Goal: Ask a question

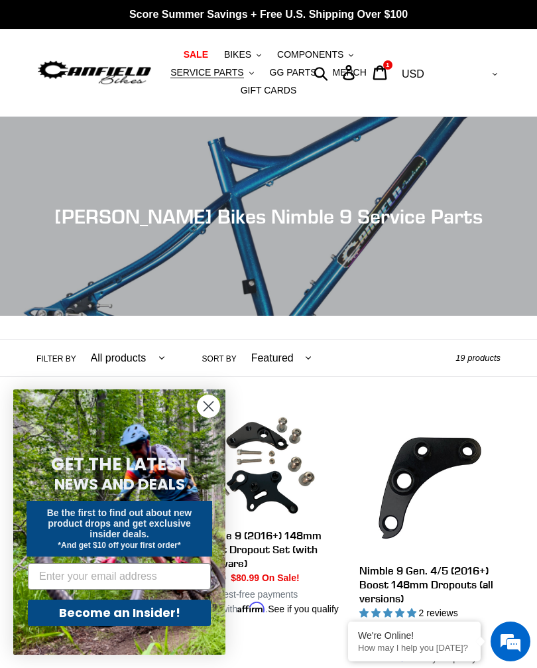
click at [387, 74] on icon at bounding box center [380, 72] width 15 height 15
click at [200, 411] on circle "Close dialog" at bounding box center [209, 406] width 22 height 22
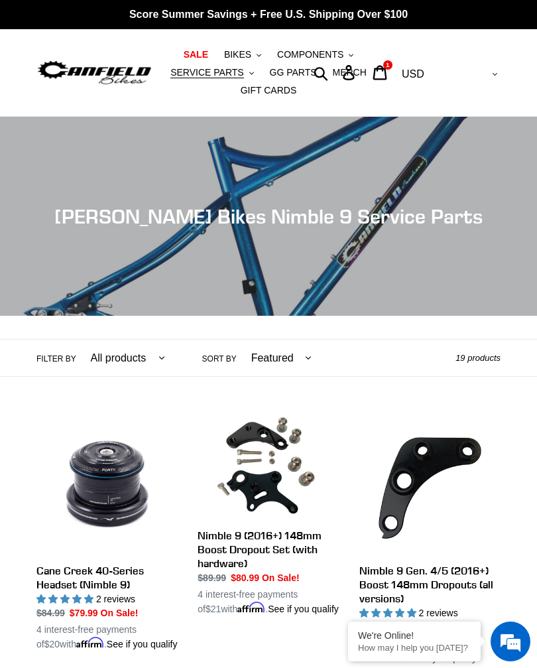
scroll to position [629, 0]
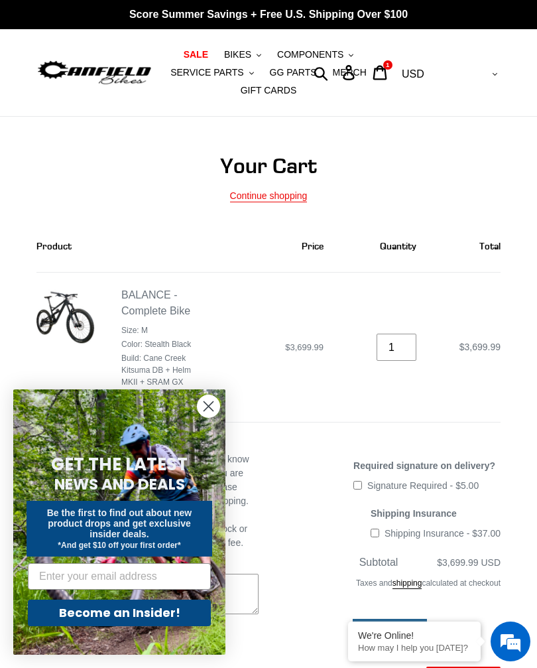
click at [455, 637] on div "We're Online!" at bounding box center [414, 635] width 113 height 11
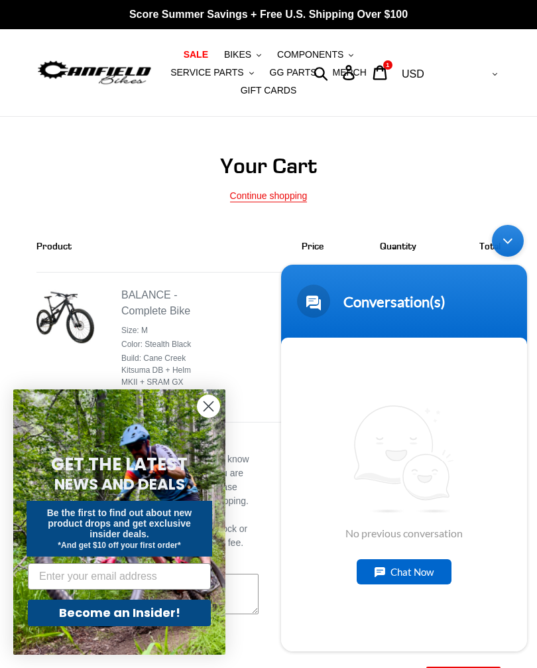
click at [378, 619] on div "No previous conversation Chat Now" at bounding box center [404, 495] width 246 height 314
click at [350, 389] on div "No previous conversation Chat Now" at bounding box center [404, 495] width 246 height 314
click at [349, 389] on div "No previous conversation Chat Now" at bounding box center [404, 495] width 246 height 314
click at [398, 532] on span "No previous conversation" at bounding box center [404, 472] width 117 height 135
click at [412, 534] on span "No previous conversation" at bounding box center [404, 472] width 117 height 135
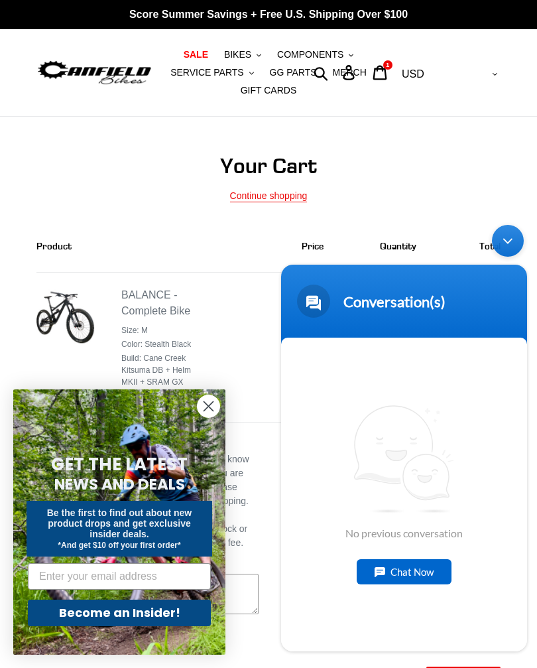
click at [426, 574] on div "Chat Now" at bounding box center [404, 571] width 95 height 25
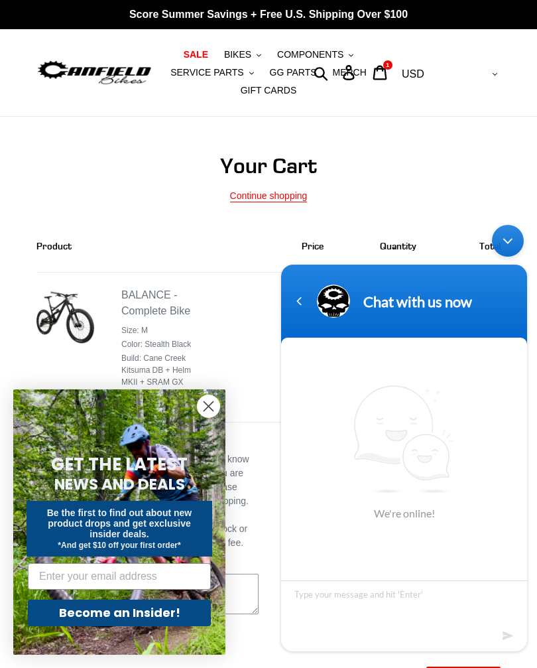
scroll to position [164, 0]
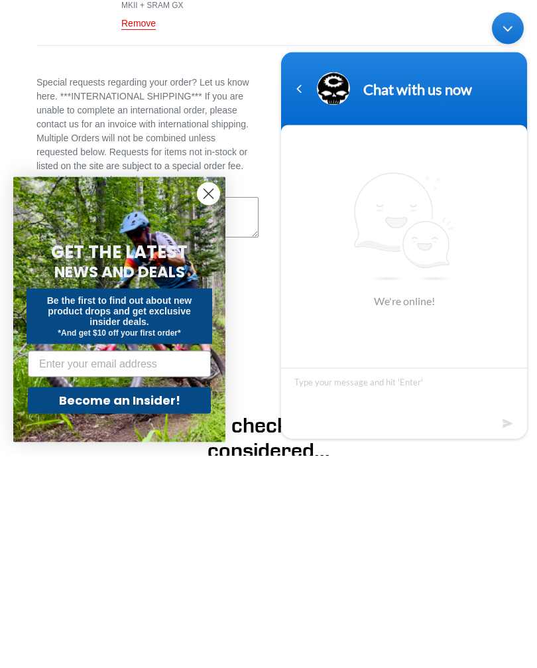
type textarea "L"
type textarea "Hi how much does this set up weight thanks"
click at [509, 423] on em at bounding box center [509, 423] width 13 height 18
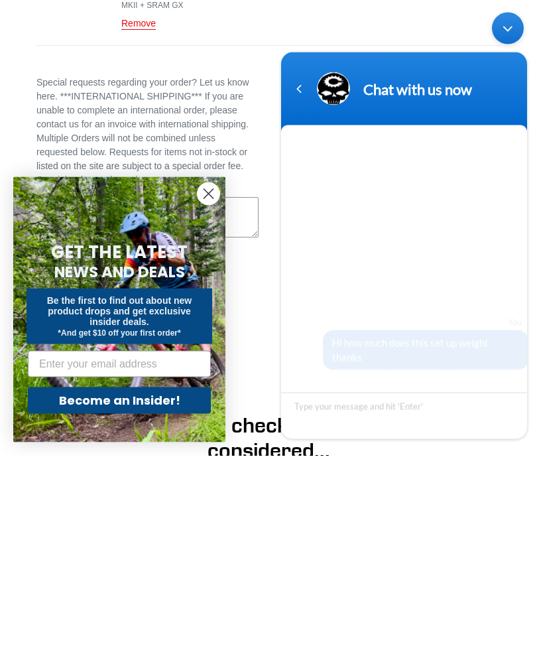
scroll to position [377, 0]
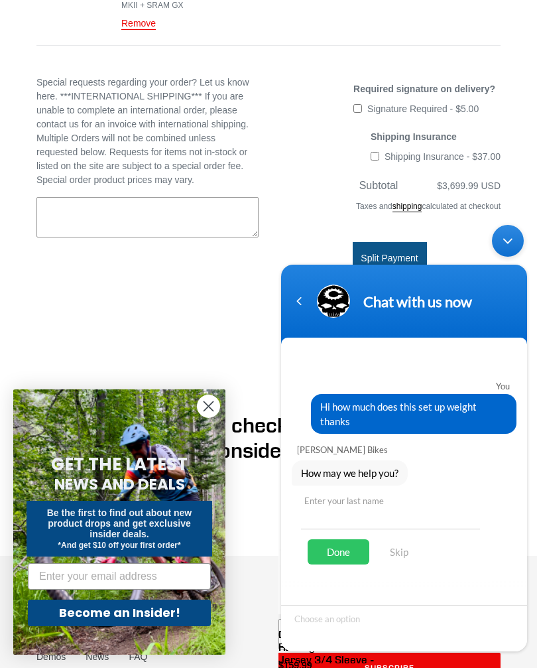
click at [321, 513] on input "text" at bounding box center [390, 513] width 179 height 32
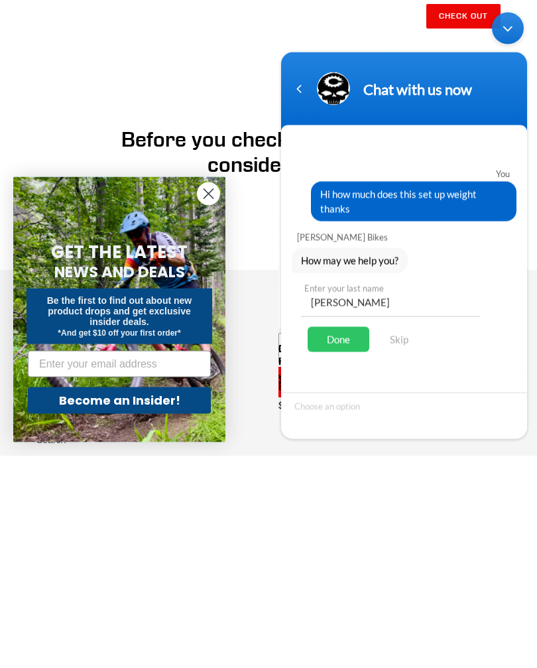
type input "[PERSON_NAME]"
click at [355, 338] on div "Done" at bounding box center [339, 338] width 62 height 25
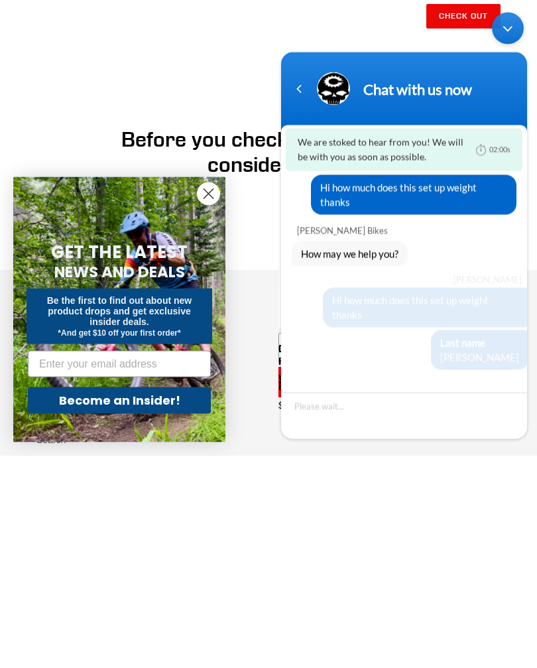
scroll to position [663, 0]
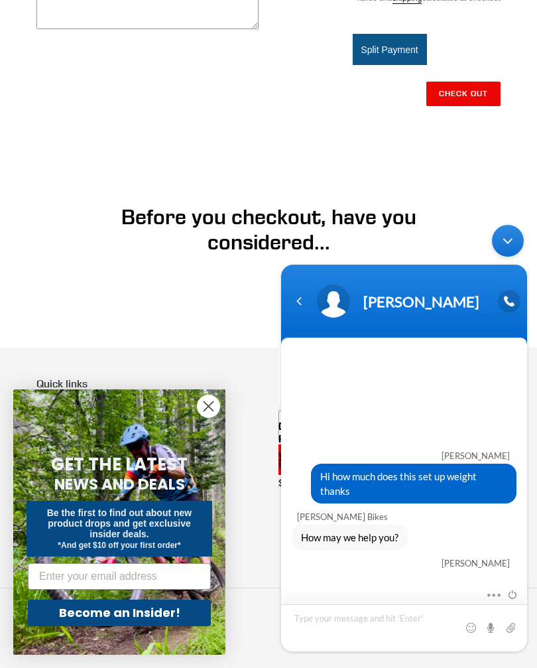
click at [328, 634] on textarea "Type your message and hit 'Enter'" at bounding box center [404, 627] width 246 height 47
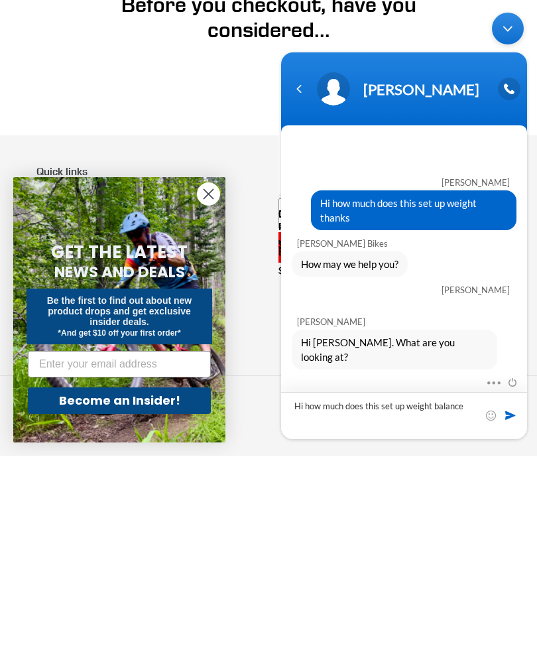
click at [505, 407] on textarea "Hi how much does this set up weight balance" at bounding box center [404, 415] width 246 height 47
click at [505, 408] on textarea "Hi how much does this set up weight balance" at bounding box center [404, 415] width 246 height 47
click at [510, 407] on textarea "Hi how much does this set up weight balance" at bounding box center [404, 415] width 246 height 47
click at [506, 407] on textarea "Hi how much does this set up weight balance" at bounding box center [404, 415] width 246 height 47
type textarea "Hi how much does this set up weight balance"
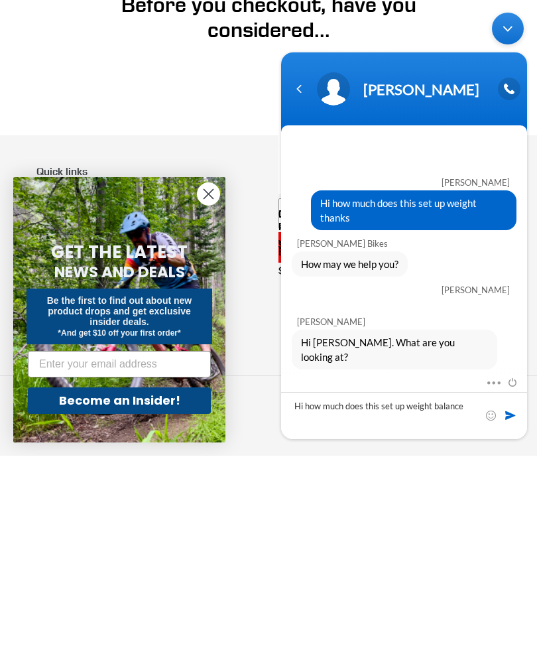
click at [515, 418] on span at bounding box center [510, 415] width 13 height 13
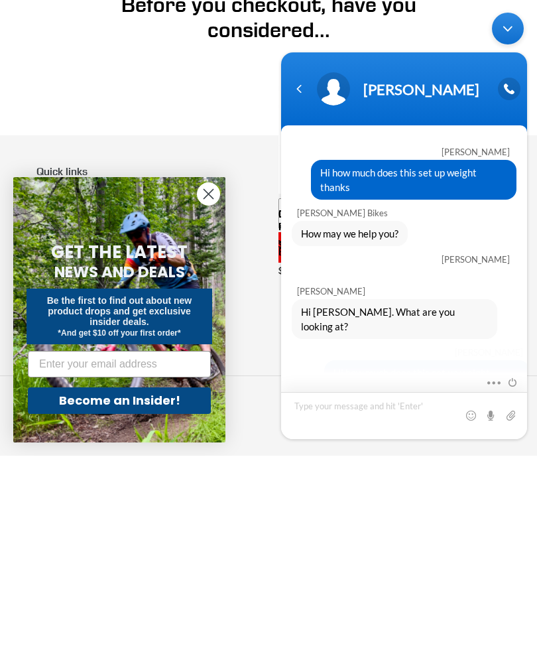
scroll to position [15, 0]
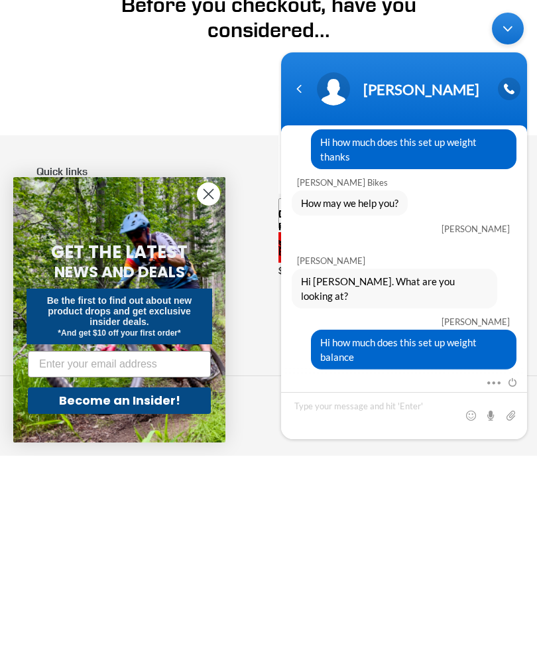
click at [535, 348] on footer "Quick links About Canfield Bikes Archive Bikes CBF™ Suspension Demos News FAQ P…" at bounding box center [268, 508] width 537 height 320
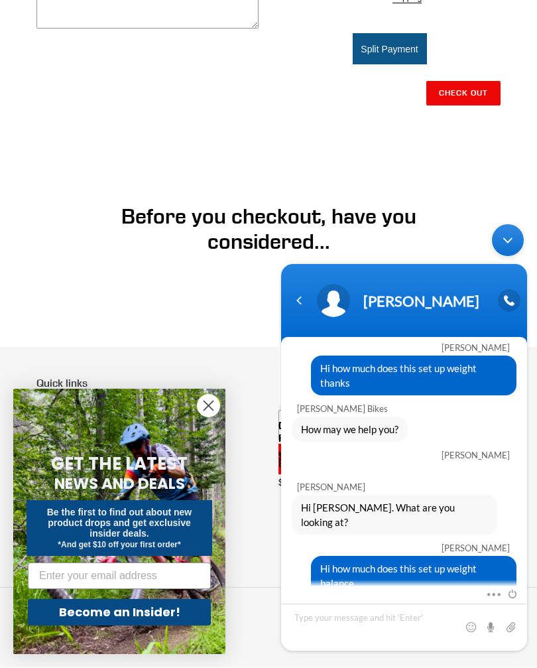
scroll to position [16, 0]
click at [336, 629] on textarea "Type your message and hit 'Enter'" at bounding box center [404, 627] width 246 height 47
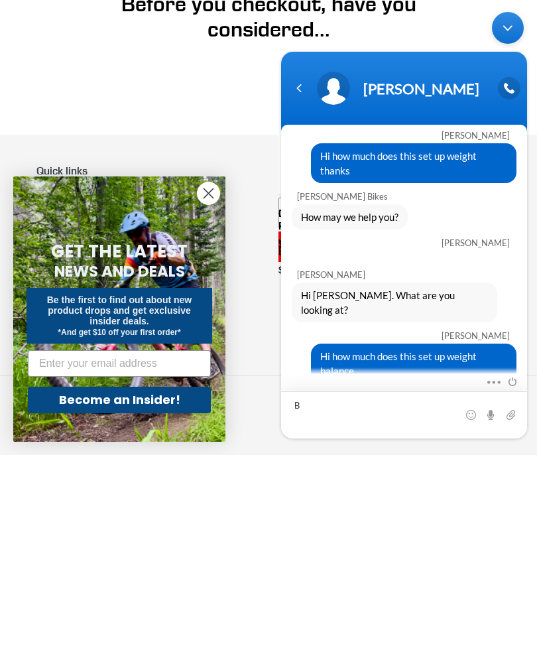
scroll to position [15, 0]
type textarea "Balance"
click at [513, 416] on span at bounding box center [510, 414] width 13 height 13
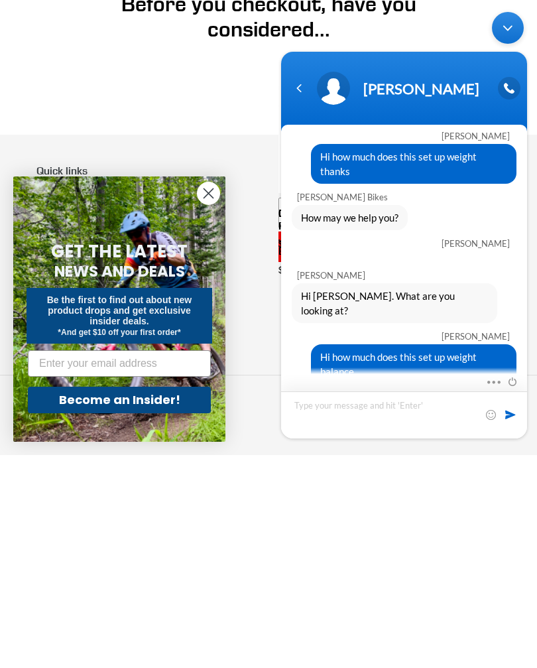
scroll to position [43, 0]
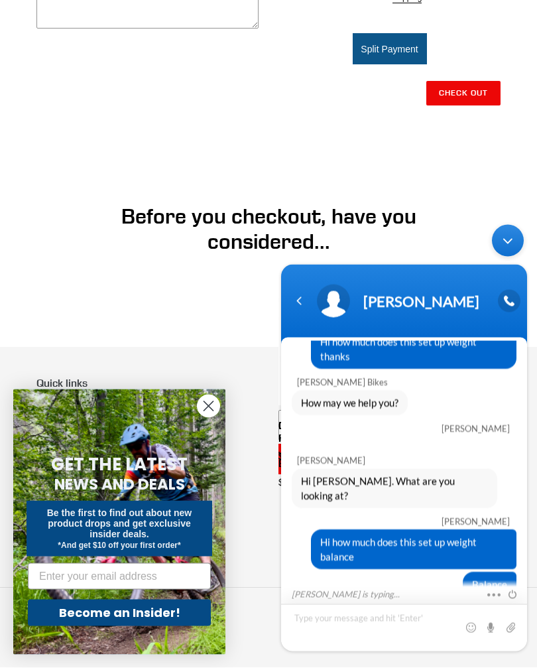
type textarea "8"
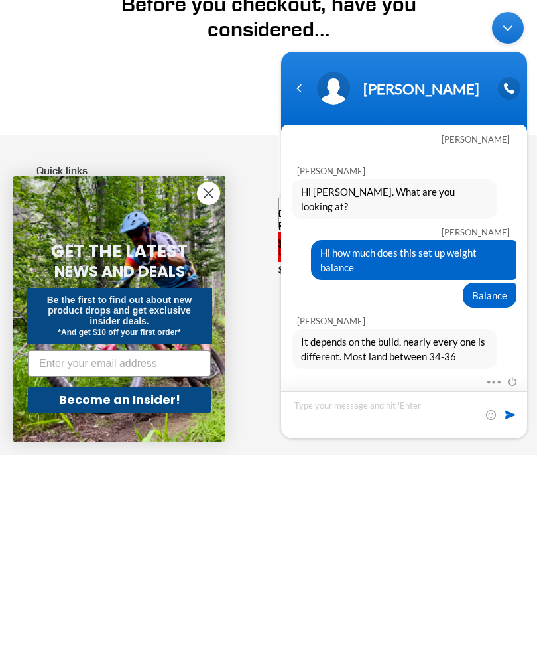
scroll to position [119, 0]
click at [510, 422] on textarea "Okay thanks, I appreciate your help" at bounding box center [404, 414] width 246 height 47
type textarea "Okay thanks, I appreciate your help"
click at [506, 417] on span at bounding box center [510, 414] width 13 height 13
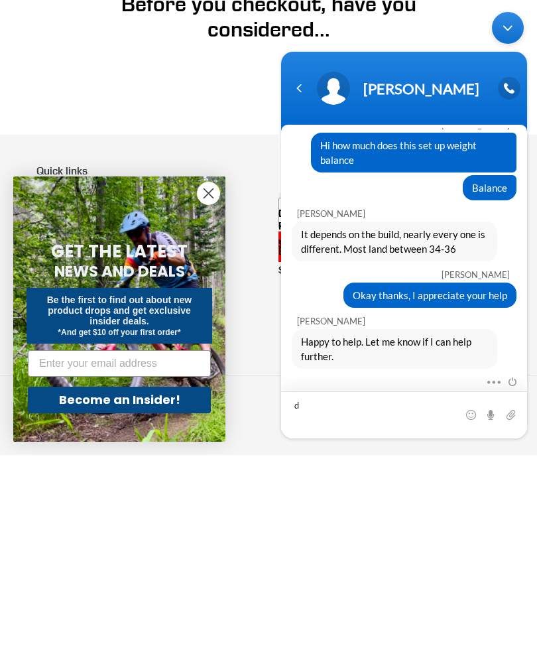
scroll to position [226, 0]
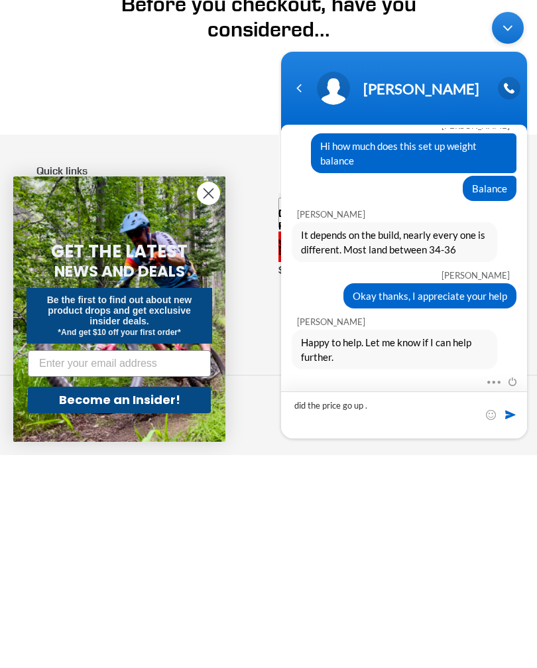
click at [510, 422] on textarea "did the price go up ." at bounding box center [404, 414] width 246 height 47
type textarea "did the price go up ?"
click at [516, 416] on span at bounding box center [510, 414] width 13 height 13
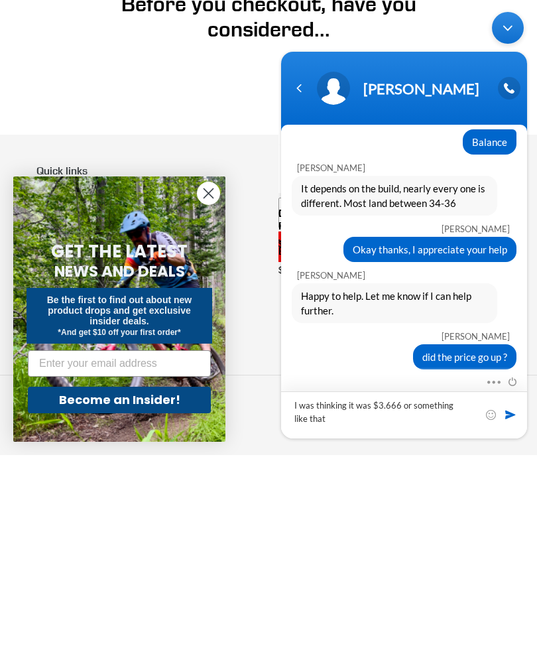
type textarea "I was thinking it was $3.666 or something like that"
click at [509, 415] on span at bounding box center [510, 414] width 13 height 13
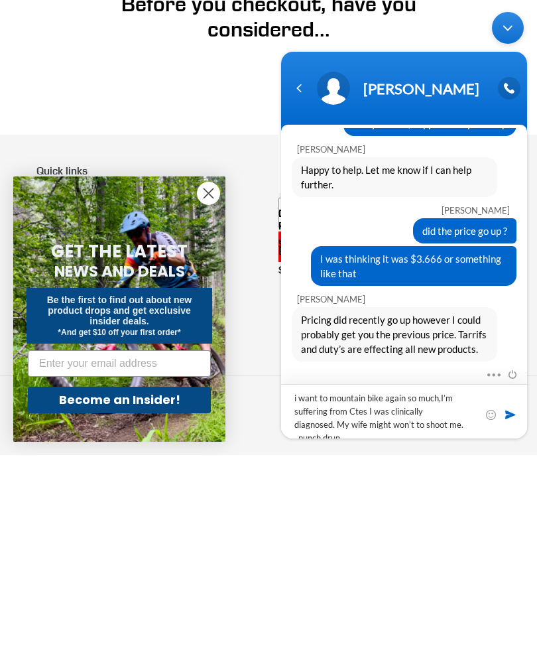
scroll to position [0, 0]
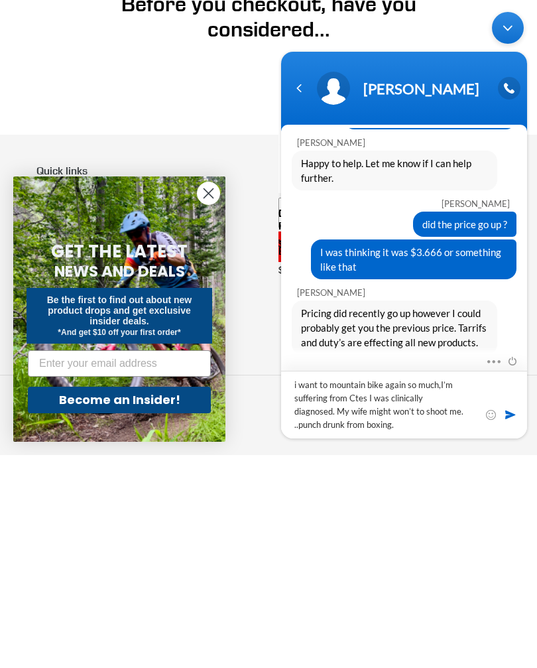
click at [422, 410] on textarea "i want to mountain bike again so much,I’m suffering from Ctes I was clinically …" at bounding box center [404, 405] width 246 height 68
type textarea "i want to mountain bike again so much,I’m suffering from Ctes I was clinically …"
click at [513, 416] on span at bounding box center [510, 414] width 13 height 13
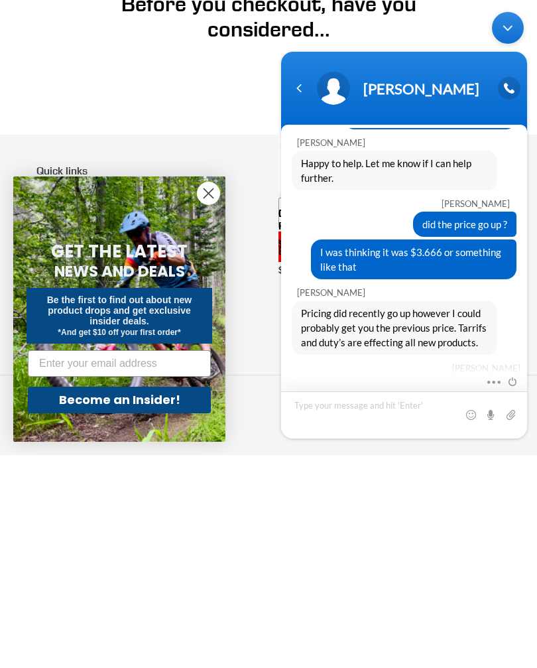
scroll to position [495, 0]
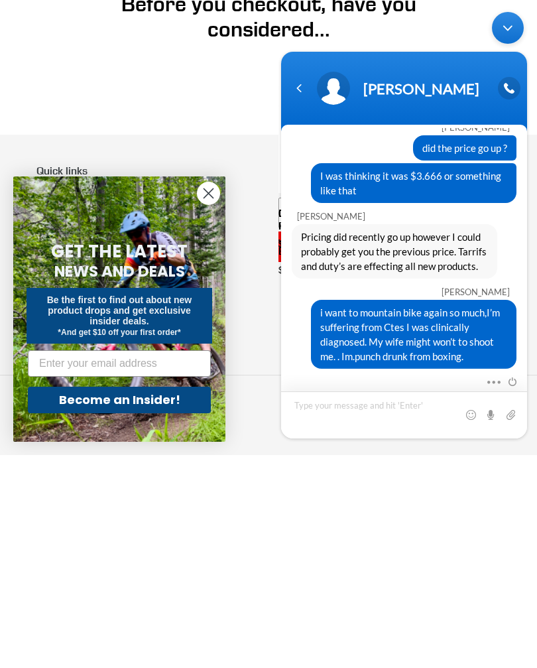
click at [306, 410] on textarea "Type your message and hit 'Enter'" at bounding box center [404, 414] width 246 height 47
click at [524, 419] on textarea "We go on vacation this week,I’ll talk to her then" at bounding box center [404, 414] width 246 height 47
type textarea "We go on vacation this week,I’ll talk to her then"
click at [506, 417] on span at bounding box center [510, 414] width 13 height 13
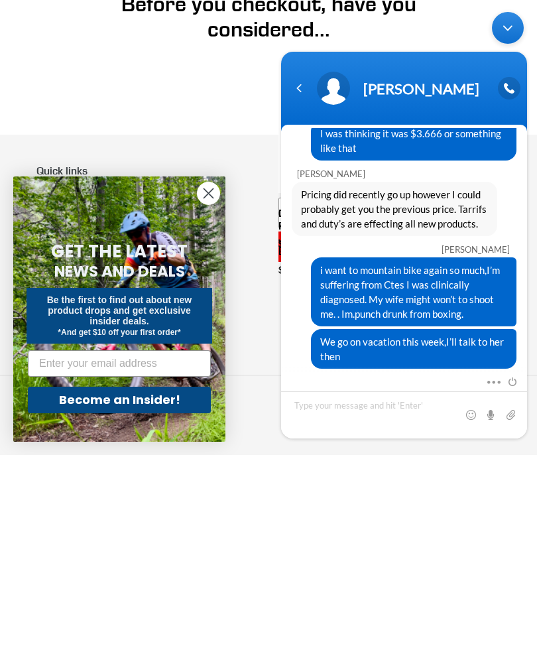
scroll to position [539, 0]
